Goal: Task Accomplishment & Management: Manage account settings

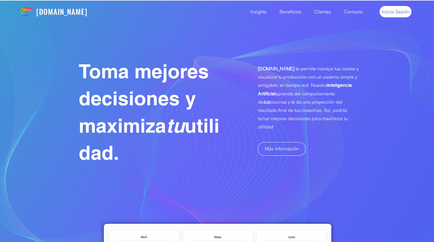
click at [395, 11] on span "Iniciar Sesión" at bounding box center [395, 12] width 28 height 6
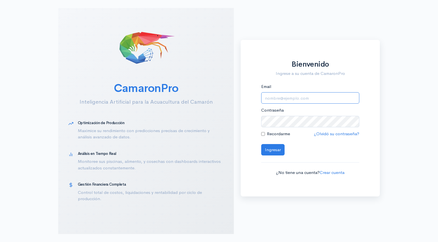
click at [275, 102] on input "Email" at bounding box center [310, 98] width 98 height 12
type input "alfonsojalil@hotmail.com"
click at [269, 153] on button "Ingresar" at bounding box center [272, 150] width 23 height 12
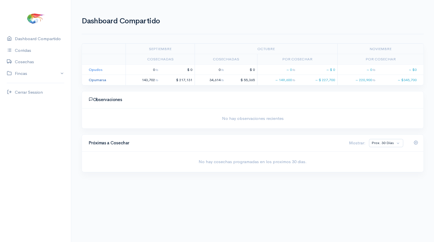
click at [95, 78] on link "Opumarsa" at bounding box center [97, 80] width 17 height 5
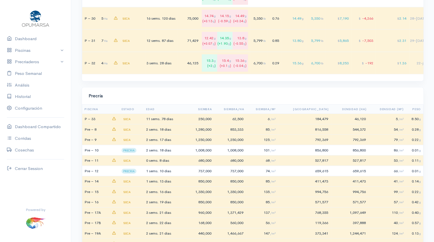
scroll to position [1553, 0]
click at [195, 149] on div "1,008,000" at bounding box center [200, 150] width 24 height 6
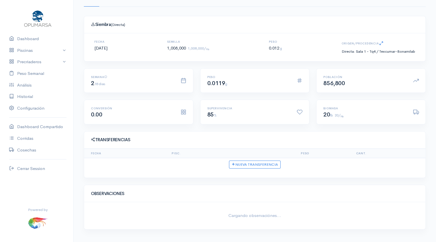
scroll to position [45, 0]
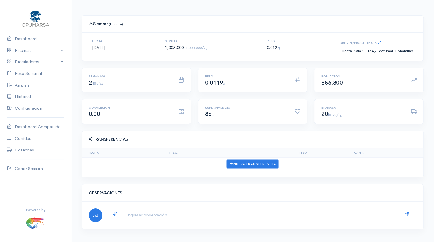
click at [249, 163] on button "Nueva Transferencia" at bounding box center [253, 164] width 52 height 8
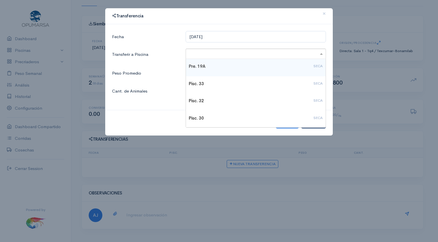
click at [321, 55] on span at bounding box center [321, 54] width 7 height 7
type input "27"
click at [279, 70] on div "Pisc. 27 SECA" at bounding box center [256, 67] width 134 height 7
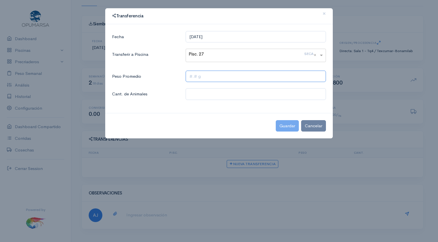
click at [197, 77] on input "text" at bounding box center [256, 77] width 140 height 12
type input ".3 g"
click at [196, 96] on input "text" at bounding box center [256, 94] width 140 height 12
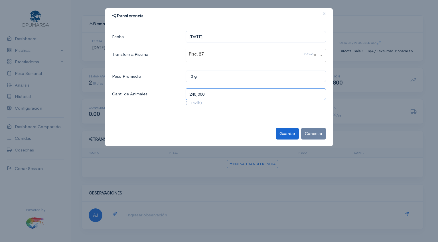
type input "240,000"
click at [288, 138] on button "Guardar" at bounding box center [287, 134] width 23 height 12
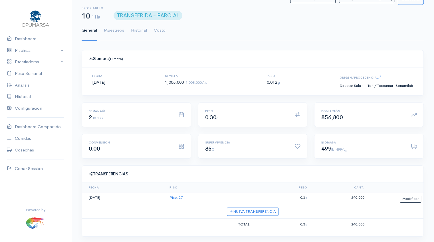
scroll to position [3, 0]
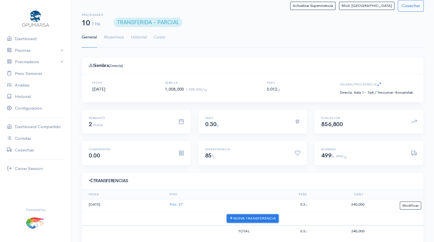
click at [255, 217] on button "Nueva Transferencia" at bounding box center [253, 219] width 52 height 8
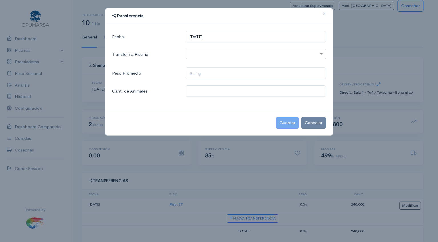
click at [210, 54] on input "text" at bounding box center [251, 53] width 124 height 7
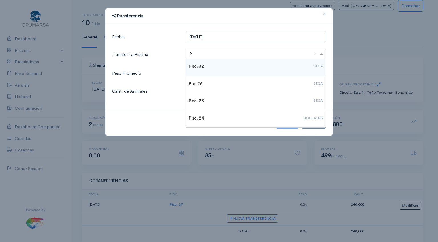
type input "28"
click at [200, 66] on h4 "Pisc. 28 SECA" at bounding box center [256, 66] width 134 height 5
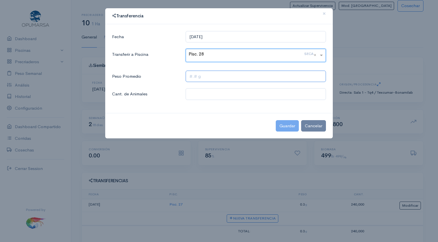
click at [196, 79] on input "text" at bounding box center [256, 77] width 140 height 12
type input ".3 g"
click at [196, 94] on input "text" at bounding box center [256, 94] width 140 height 12
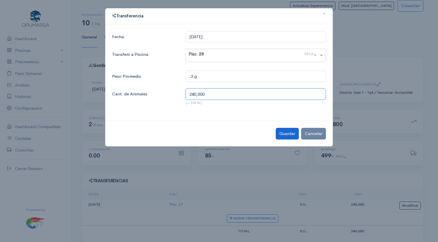
type input "240,000"
click at [285, 136] on button "Guardar" at bounding box center [287, 134] width 23 height 12
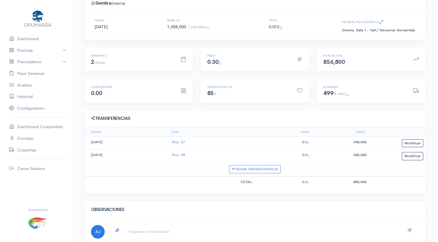
scroll to position [66, 0]
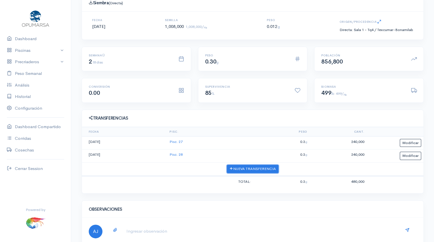
click at [246, 168] on button "Nueva Transferencia" at bounding box center [253, 169] width 52 height 8
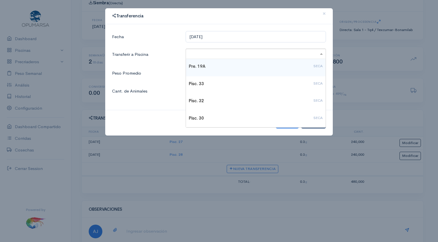
click at [211, 52] on input "text" at bounding box center [251, 53] width 124 height 7
type input "16"
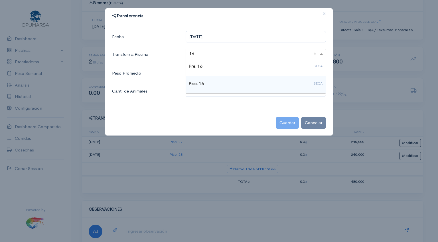
click at [208, 82] on h4 "Pisc. 16 SECA" at bounding box center [256, 84] width 134 height 5
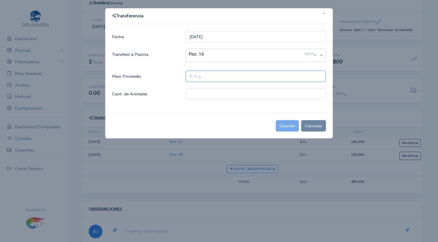
click at [206, 77] on input "text" at bounding box center [256, 77] width 140 height 12
type input ".3 g"
click at [204, 96] on input "text" at bounding box center [256, 94] width 140 height 12
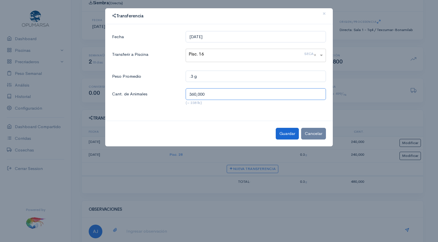
type input "360,000"
click at [285, 136] on button "Guardar" at bounding box center [287, 134] width 23 height 12
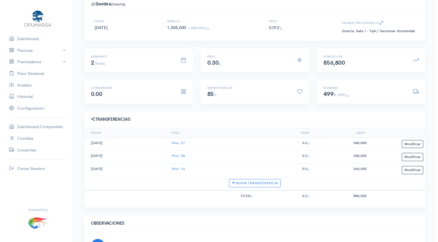
scroll to position [68, 0]
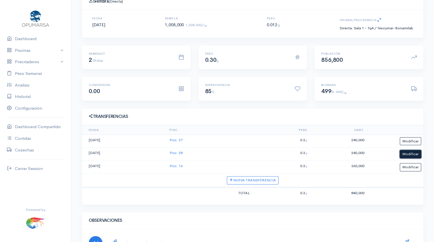
click at [413, 155] on button "Modificar" at bounding box center [409, 154] width 21 height 8
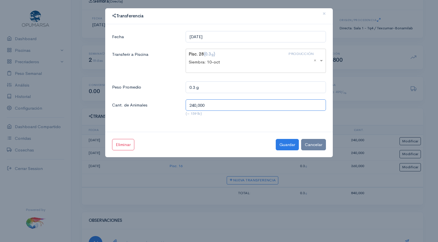
click at [194, 105] on input "240,000" at bounding box center [256, 105] width 140 height 12
type input "200,000"
click at [288, 146] on button "Guardar" at bounding box center [287, 145] width 23 height 12
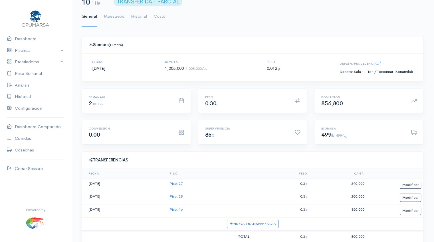
scroll to position [0, 0]
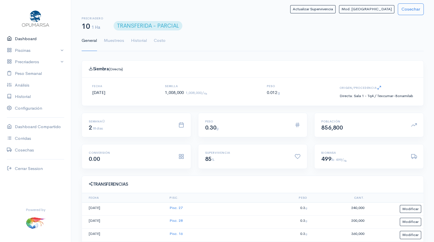
click at [23, 38] on link "Dashboard" at bounding box center [35, 39] width 71 height 12
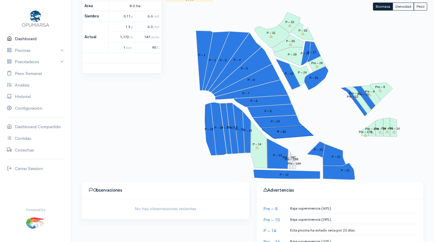
scroll to position [94, 0]
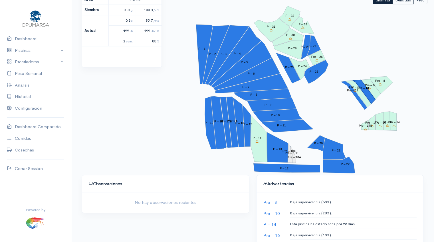
click at [371, 99] on polygon "Pre – 10" at bounding box center [363, 92] width 23 height 24
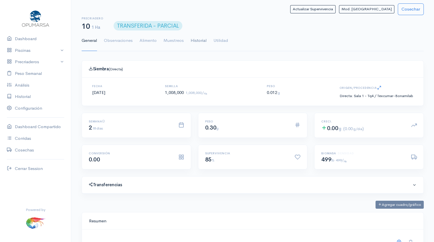
click at [196, 39] on link "Historial" at bounding box center [198, 41] width 16 height 21
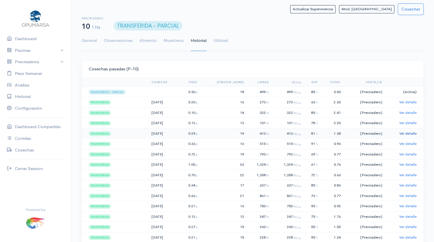
click at [407, 134] on link "Ver detalle" at bounding box center [407, 133] width 17 height 5
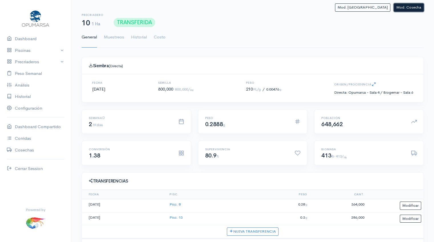
click at [411, 10] on button "Mod. Cosecha" at bounding box center [408, 7] width 30 height 8
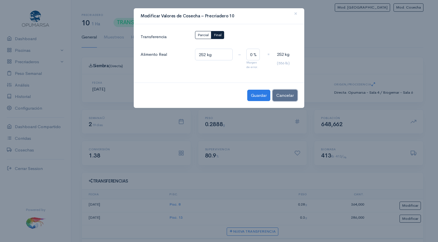
click at [287, 96] on button "Cancelar" at bounding box center [285, 96] width 25 height 12
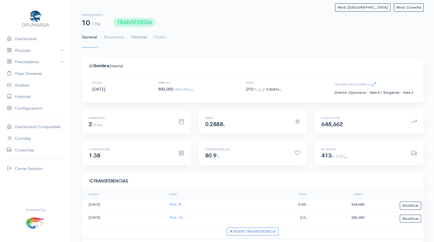
click at [136, 36] on link "Historial" at bounding box center [139, 37] width 16 height 21
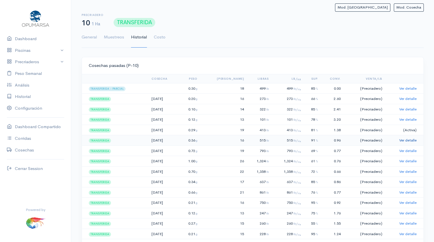
click at [411, 138] on link "Ver detalle" at bounding box center [407, 140] width 17 height 5
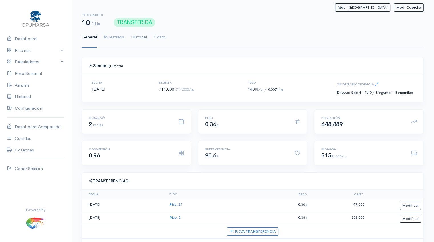
click at [135, 37] on link "Historial" at bounding box center [139, 37] width 16 height 21
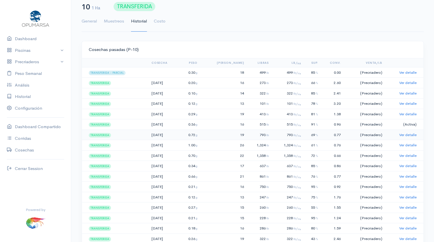
scroll to position [18, 0]
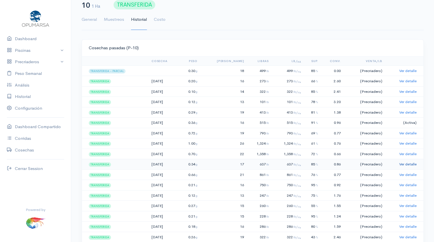
click at [413, 164] on link "Ver detalle" at bounding box center [407, 164] width 17 height 5
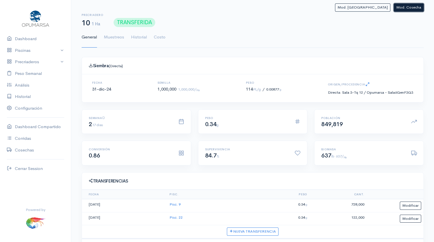
click at [407, 5] on button "Mod. Cosecha" at bounding box center [408, 7] width 30 height 8
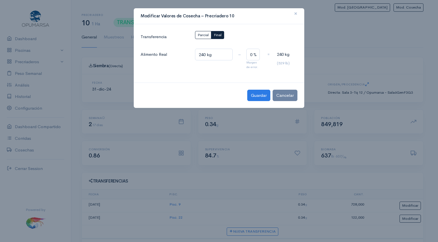
click at [295, 14] on span "×" at bounding box center [295, 13] width 3 height 8
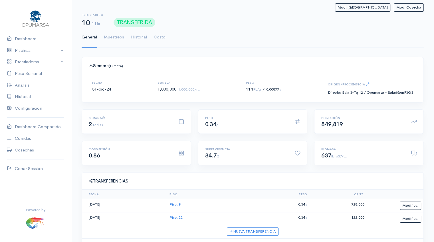
click at [88, 39] on link "General" at bounding box center [89, 37] width 15 height 21
click at [138, 37] on link "Historial" at bounding box center [139, 37] width 16 height 21
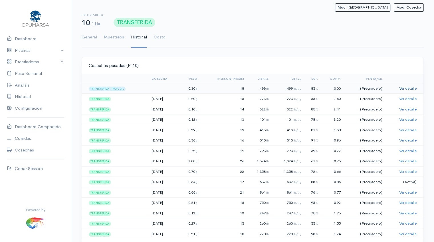
click at [405, 88] on link "Ver detalle" at bounding box center [407, 88] width 17 height 5
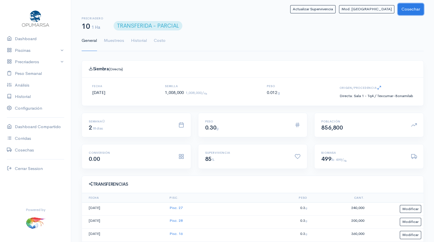
click at [406, 8] on button "Cosechar" at bounding box center [410, 9] width 26 height 12
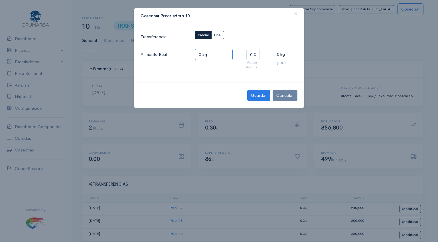
drag, startPoint x: 202, startPoint y: 53, endPoint x: 182, endPoint y: 56, distance: 20.4
click at [182, 56] on div "Alimento Real 0 kg – 0 % Margen de error. = 0 kg (0 lb )" at bounding box center [219, 59] width 164 height 21
type input "260 kg"
click at [218, 34] on span "Final" at bounding box center [218, 35] width 8 height 5
click at [255, 98] on button "Guardar" at bounding box center [258, 96] width 23 height 12
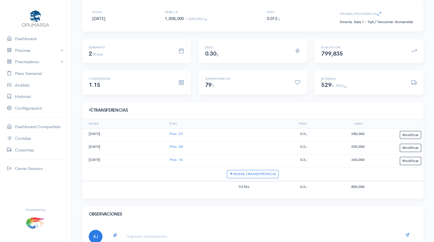
scroll to position [74, 0]
click at [24, 50] on link "Piscinas" at bounding box center [35, 51] width 71 height 12
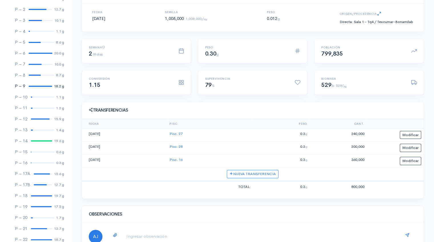
scroll to position [64, 0]
click at [38, 163] on div at bounding box center [43, 162] width 24 height 1
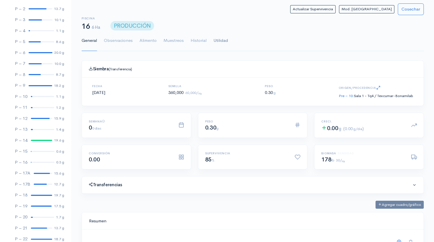
click at [220, 41] on link "Utilidad" at bounding box center [220, 41] width 15 height 21
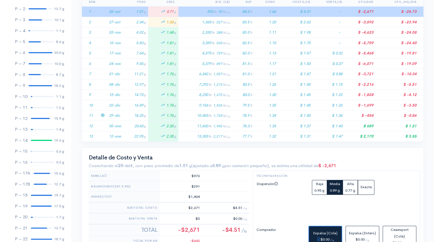
scroll to position [134, 0]
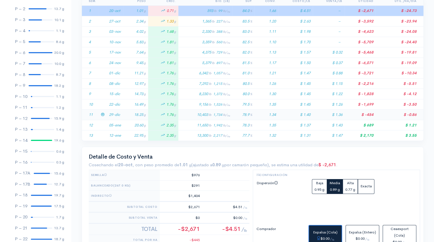
click at [128, 114] on td "18.25 g" at bounding box center [135, 115] width 25 height 11
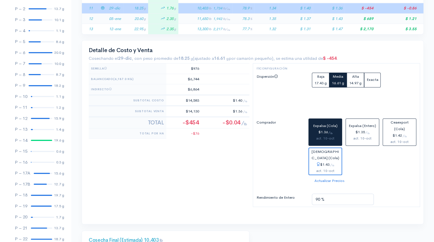
scroll to position [244, 0]
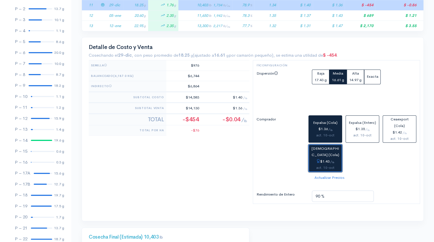
click at [323, 150] on button "Christiansen (Cola) $1.43 / lb act. 10-oct" at bounding box center [325, 159] width 34 height 28
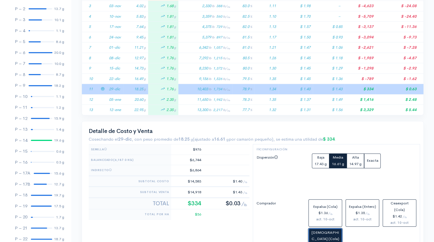
scroll to position [159, 0]
click at [103, 99] on icon at bounding box center [103, 100] width 4 height 4
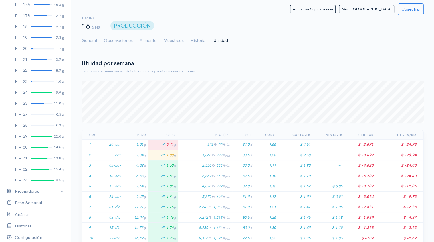
scroll to position [232, 0]
click at [38, 115] on div at bounding box center [43, 114] width 24 height 1
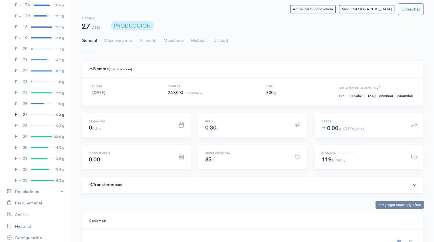
scroll to position [86, 327]
click at [221, 42] on link "Utilidad" at bounding box center [220, 41] width 15 height 21
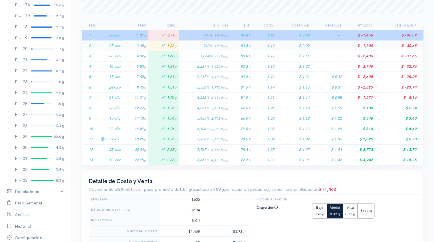
scroll to position [112, 0]
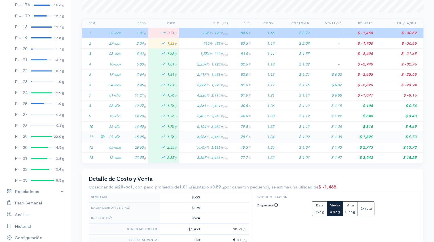
click at [122, 136] on td "29-dic" at bounding box center [115, 137] width 17 height 11
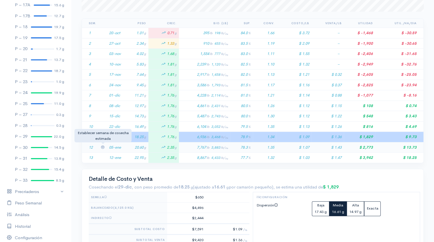
click at [101, 147] on icon at bounding box center [103, 147] width 4 height 4
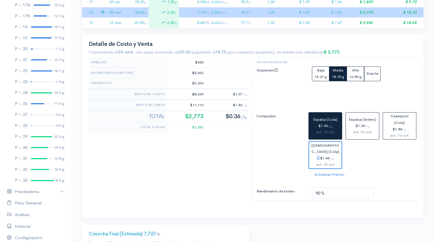
scroll to position [247, 0]
click at [333, 158] on sub "lb" at bounding box center [333, 159] width 2 height 3
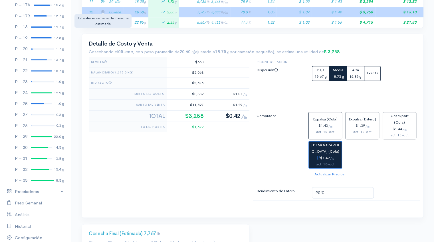
click at [102, 10] on icon at bounding box center [103, 12] width 4 height 4
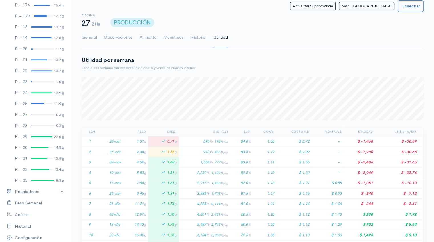
scroll to position [0, 0]
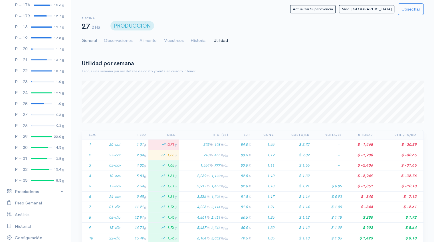
click at [86, 42] on link "General" at bounding box center [89, 41] width 15 height 21
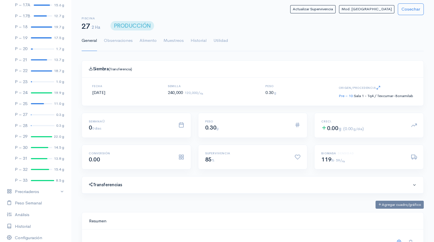
scroll to position [86, 327]
click at [36, 127] on link "P – 28 0.3 g" at bounding box center [35, 125] width 71 height 11
click at [219, 42] on link "Utilidad" at bounding box center [220, 41] width 15 height 21
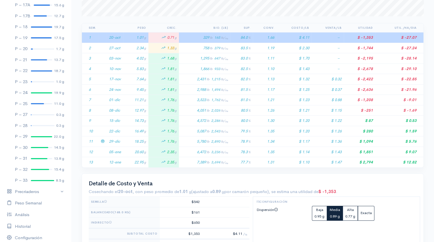
scroll to position [108, 0]
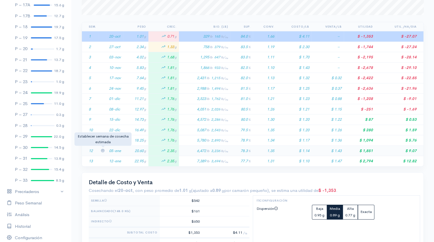
click at [101, 149] on icon at bounding box center [103, 151] width 4 height 4
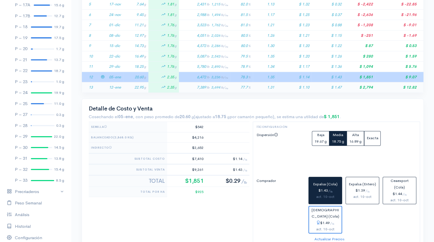
scroll to position [182, 0]
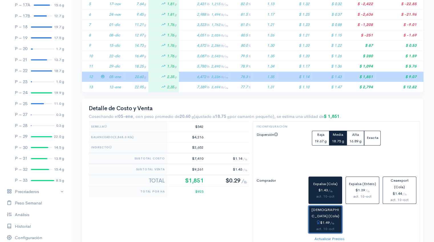
click at [327, 220] on div "$1.49 / lb" at bounding box center [325, 223] width 28 height 7
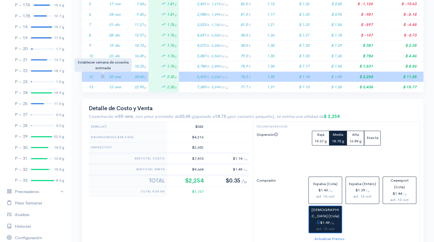
click at [104, 75] on icon at bounding box center [103, 77] width 4 height 4
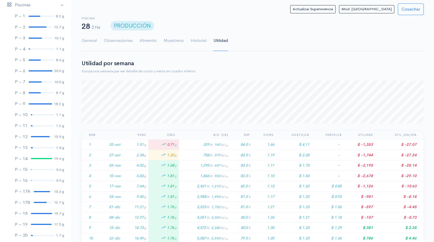
scroll to position [0, 0]
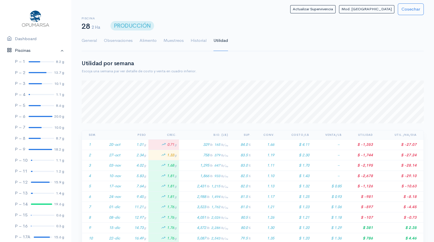
click at [57, 50] on link "Piscinas" at bounding box center [35, 51] width 71 height 12
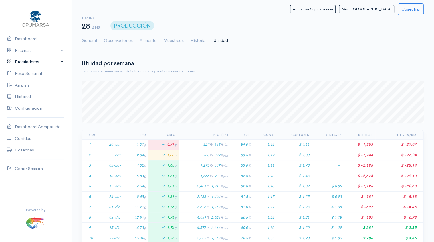
click at [37, 63] on link "Precriaderos" at bounding box center [35, 62] width 71 height 12
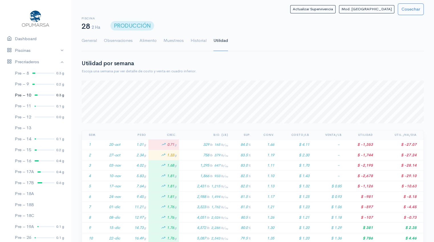
click at [43, 94] on link "Pre – 10 0.3 g" at bounding box center [35, 95] width 71 height 11
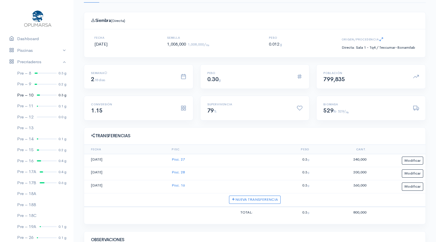
scroll to position [49, 0]
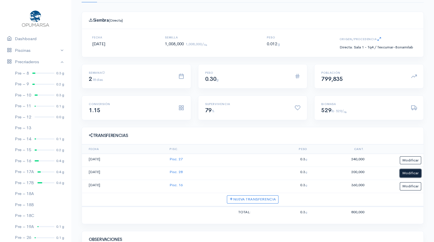
click at [410, 173] on button "Modificar" at bounding box center [409, 173] width 21 height 8
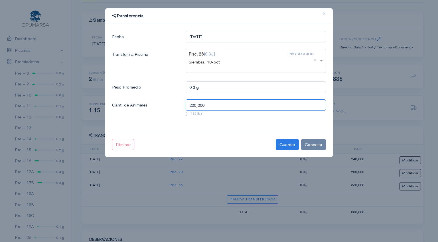
click at [194, 104] on input "200,000" at bounding box center [256, 105] width 140 height 12
type input "240,000"
click at [286, 143] on button "Guardar" at bounding box center [287, 145] width 23 height 12
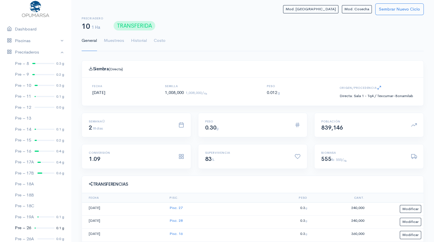
scroll to position [0, 0]
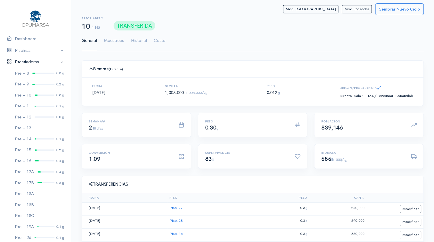
click at [57, 60] on link "Precriaderos" at bounding box center [35, 62] width 71 height 12
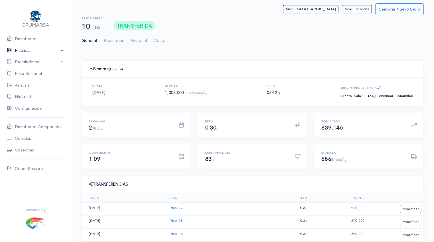
click at [57, 49] on link "Piscinas" at bounding box center [35, 51] width 71 height 12
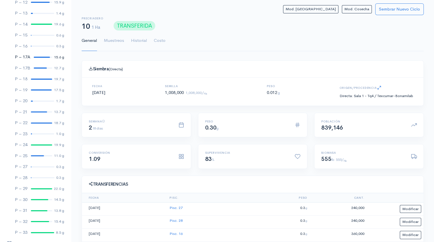
scroll to position [181, 0]
click at [39, 166] on div at bounding box center [43, 166] width 24 height 1
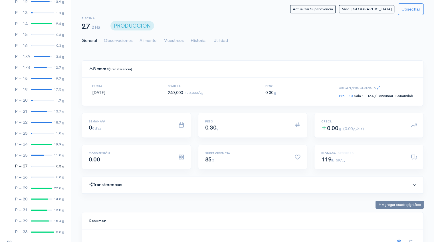
scroll to position [86, 327]
click at [222, 39] on link "Utilidad" at bounding box center [220, 41] width 15 height 21
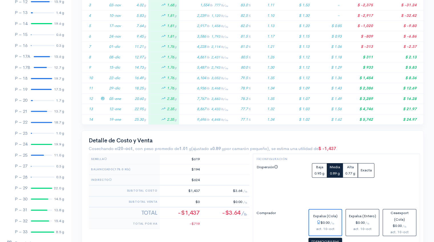
scroll to position [161, 0]
click at [126, 97] on td "20.60 g" at bounding box center [135, 98] width 25 height 11
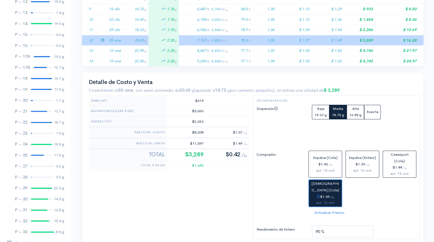
scroll to position [234, 0]
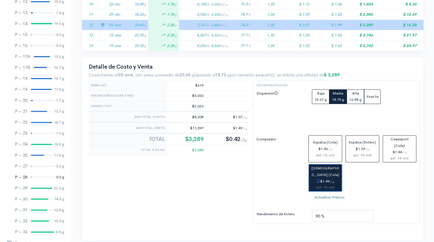
click at [34, 178] on link "P – 28 0.3 g" at bounding box center [35, 177] width 71 height 11
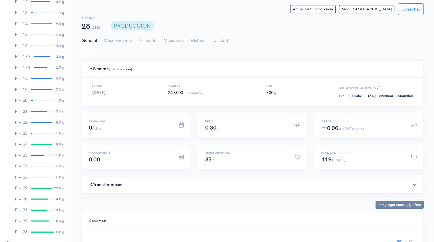
click at [228, 39] on ul "General Observaciones Alimento Muestreos Historial Utilidad" at bounding box center [253, 41] width 342 height 21
click at [221, 40] on link "Utilidad" at bounding box center [220, 41] width 15 height 21
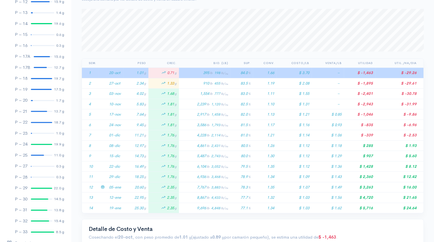
scroll to position [127, 0]
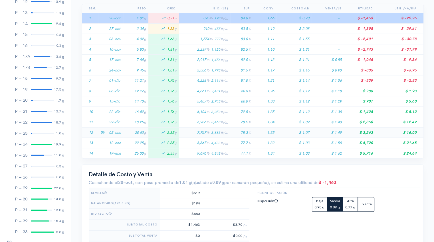
click at [118, 134] on td "05-ene" at bounding box center [115, 132] width 17 height 11
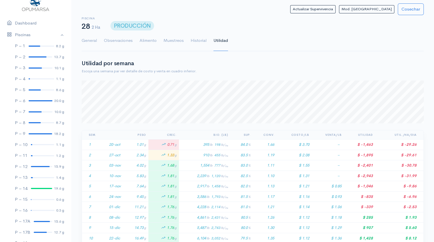
scroll to position [0, 0]
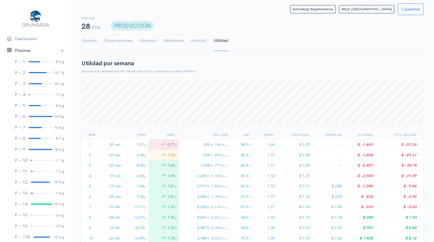
click at [58, 50] on link "Piscinas" at bounding box center [35, 51] width 71 height 12
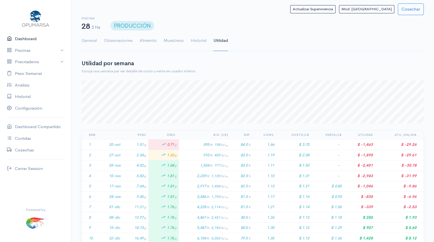
click at [28, 39] on link "Dashboard" at bounding box center [35, 39] width 71 height 12
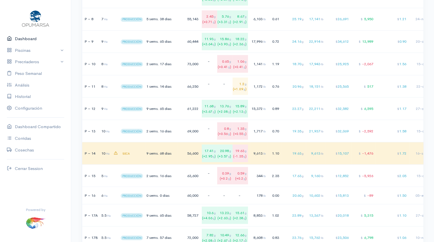
scroll to position [1027, 0]
click at [279, 130] on div "0.70" at bounding box center [273, 131] width 11 height 6
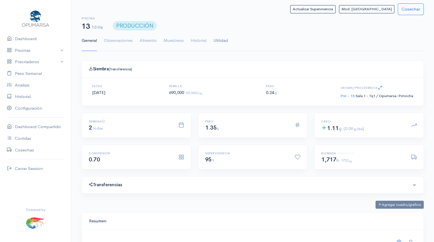
click at [224, 37] on link "Utilidad" at bounding box center [220, 41] width 15 height 21
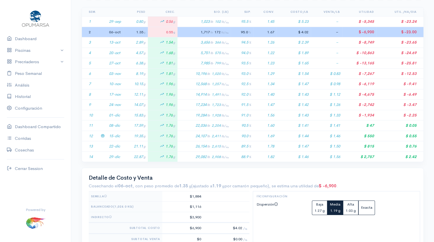
scroll to position [125, 0]
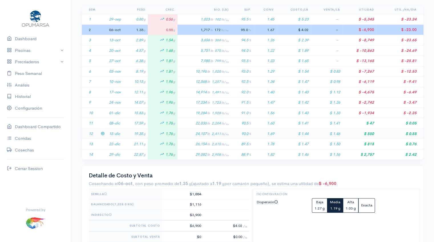
click at [127, 134] on td "19.35 g" at bounding box center [135, 134] width 25 height 11
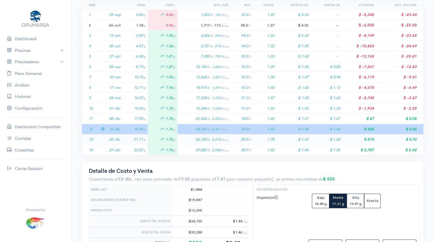
scroll to position [0, 0]
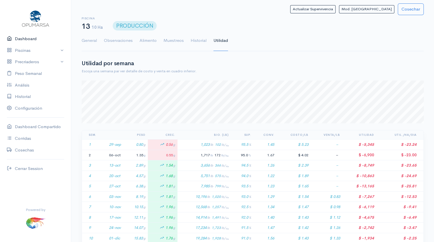
click at [33, 38] on link "Dashboard" at bounding box center [35, 39] width 71 height 12
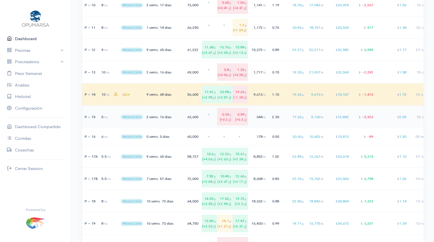
scroll to position [1087, 0]
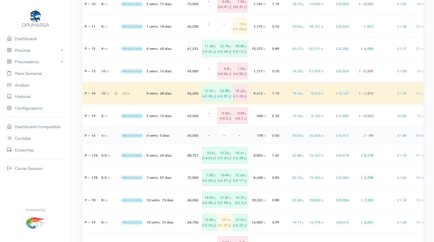
click at [303, 137] on span "g" at bounding box center [303, 136] width 2 height 4
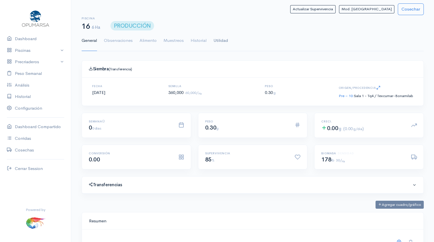
click at [222, 39] on link "Utilidad" at bounding box center [220, 41] width 15 height 21
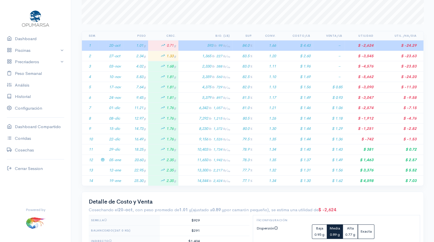
scroll to position [100, 0]
click at [131, 157] on td "20.60 g" at bounding box center [135, 159] width 25 height 11
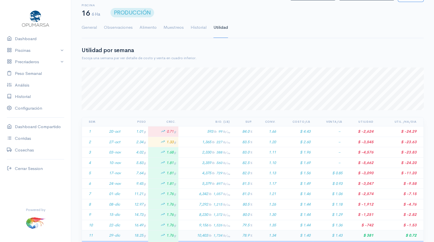
scroll to position [0, 0]
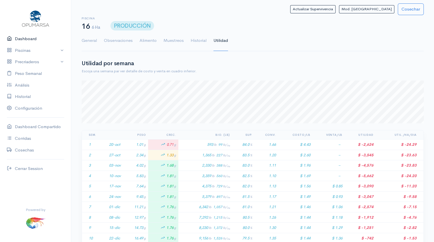
click at [27, 39] on link "Dashboard" at bounding box center [35, 39] width 71 height 12
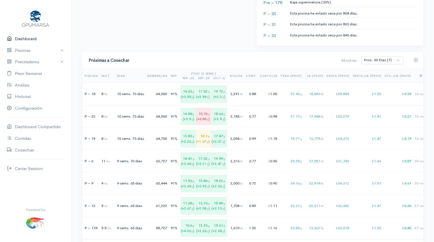
scroll to position [337, 0]
click at [163, 114] on div "64,500" at bounding box center [157, 117] width 20 height 6
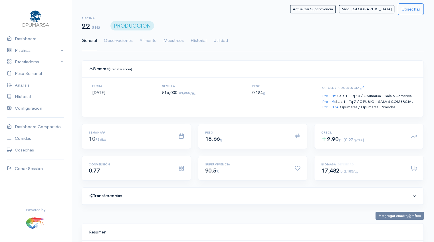
scroll to position [86, 327]
click at [32, 38] on link "Dashboard" at bounding box center [35, 39] width 71 height 12
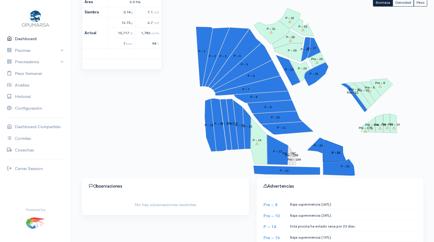
scroll to position [91, 0]
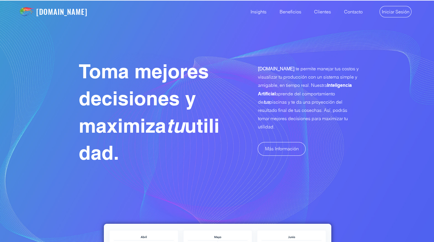
click at [337, 40] on img "main content" at bounding box center [217, 139] width 434 height 279
click at [384, 12] on span "Iniciar Sesión" at bounding box center [395, 12] width 28 height 6
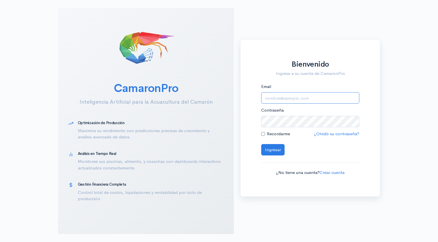
click at [271, 99] on input "Email" at bounding box center [310, 98] width 98 height 12
type input "[EMAIL_ADDRESS][DOMAIN_NAME]"
click at [276, 150] on button "Ingresar" at bounding box center [272, 150] width 23 height 12
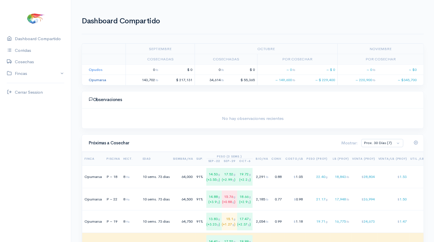
click at [96, 80] on link "Opumarsa" at bounding box center [97, 80] width 17 height 5
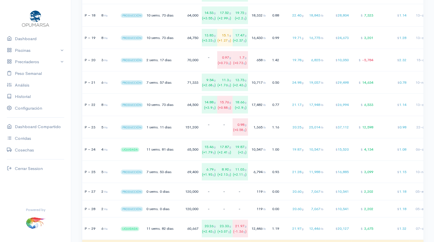
scroll to position [1285, 0]
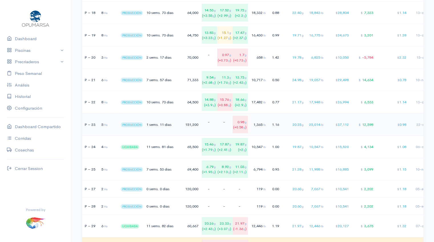
click at [169, 128] on td "1 sems. 11 [PERSON_NAME]" at bounding box center [161, 124] width 32 height 23
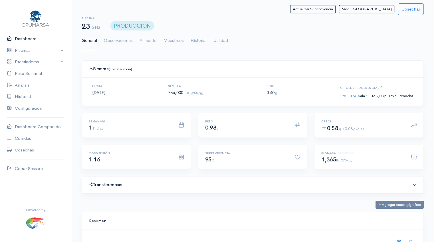
click at [27, 39] on link "Dashboard" at bounding box center [35, 39] width 71 height 12
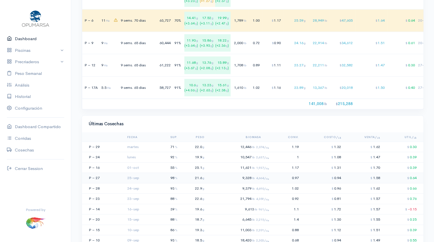
scroll to position [489, 0]
click at [251, 150] on td "12,446 lb 2,074/ Ha" at bounding box center [238, 147] width 64 height 11
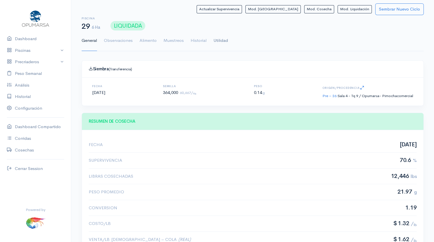
click at [218, 45] on link "Utilidad" at bounding box center [220, 41] width 15 height 21
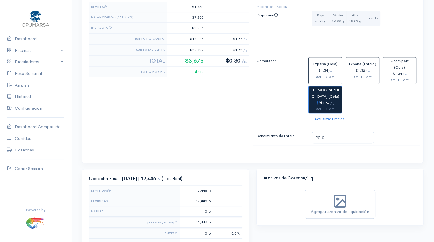
scroll to position [285, 0]
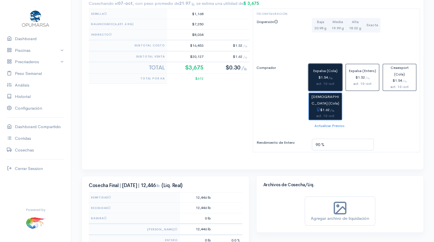
click at [318, 76] on div "$1.54 / lb" at bounding box center [325, 77] width 29 height 7
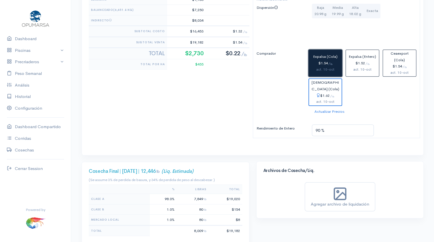
scroll to position [299, 0]
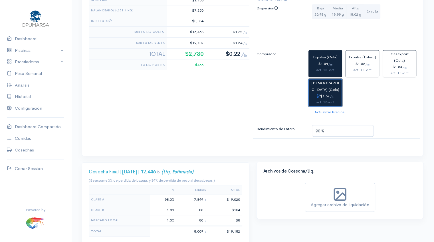
click at [335, 94] on div "$1.62 / lb" at bounding box center [325, 96] width 28 height 7
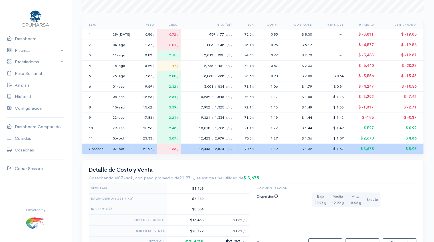
scroll to position [0, 0]
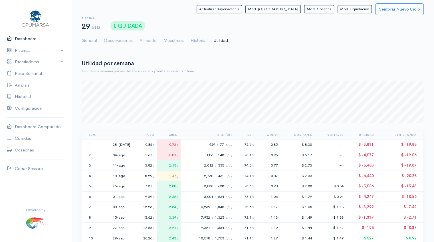
click at [25, 40] on link "Dashboard" at bounding box center [35, 39] width 71 height 12
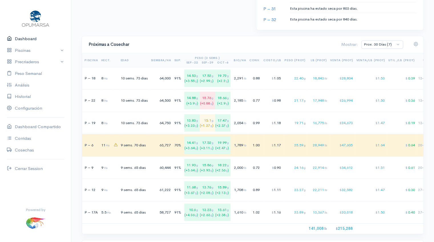
scroll to position [363, 0]
